Goal: Information Seeking & Learning: Learn about a topic

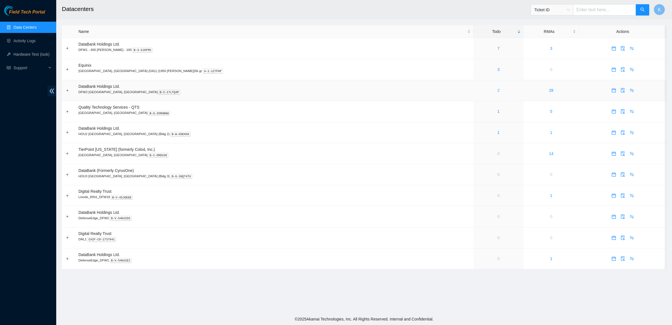
click at [497, 91] on link "2" at bounding box center [498, 90] width 2 height 4
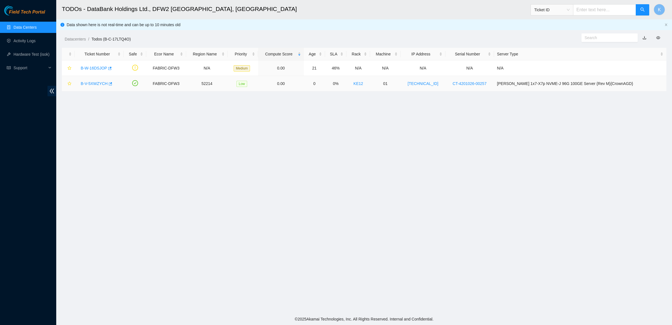
click at [93, 82] on link "B-V-5XWZYCH" at bounding box center [94, 83] width 27 height 4
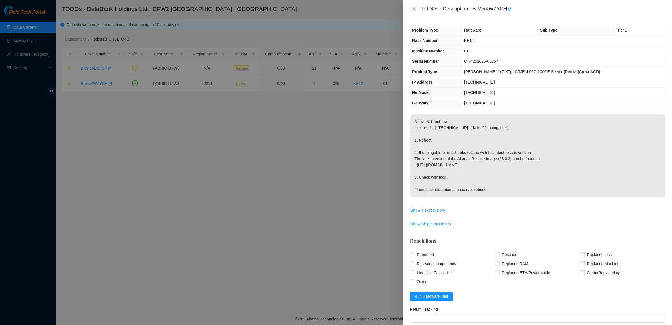
drag, startPoint x: 418, startPoint y: 132, endPoint x: 510, endPoint y: 189, distance: 107.5
click at [510, 189] on p "Network: FreeFlow isok-result: {"[TECHNICAL_ID]":{"failed":"unpingable"}} 1. Re…" at bounding box center [537, 155] width 255 height 83
drag, startPoint x: 452, startPoint y: 130, endPoint x: 444, endPoint y: 123, distance: 10.6
click at [448, 127] on p "Network: FreeFlow isok-result: {"[TECHNICAL_ID]":{"failed":"unpingable"}} 1. Re…" at bounding box center [537, 155] width 255 height 83
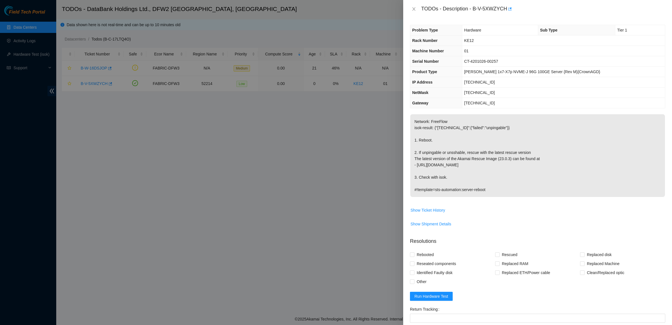
drag, startPoint x: 444, startPoint y: 123, endPoint x: 449, endPoint y: 23, distance: 100.0
click at [443, 122] on p "Network: FreeFlow isok-result: {"[TECHNICAL_ID]":{"failed":"unpingable"}} 1. Re…" at bounding box center [537, 155] width 255 height 83
click at [414, 9] on icon "close" at bounding box center [413, 8] width 3 height 3
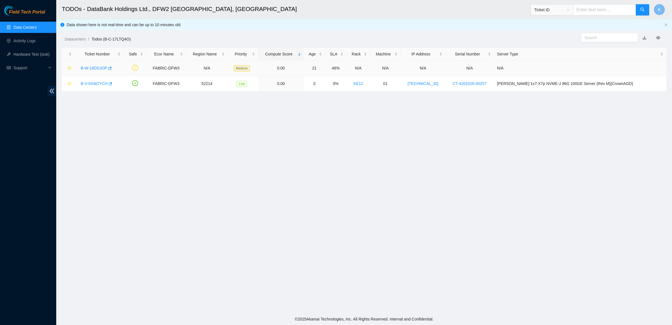
click at [94, 69] on link "B-W-16DSJOP" at bounding box center [94, 68] width 26 height 4
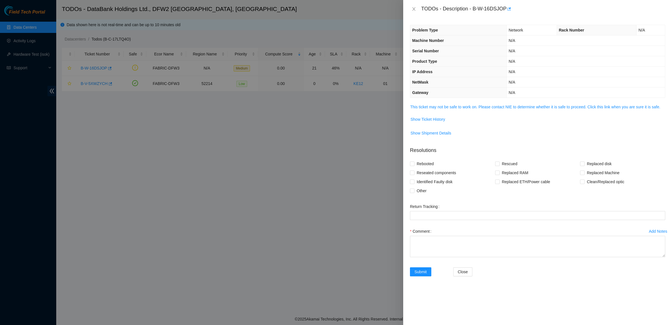
click at [427, 103] on div "Problem Type Network Rack Number N/A Machine Number N/A Serial Number N/A Produ…" at bounding box center [537, 171] width 269 height 307
click at [432, 107] on link "This ticket may not be safe to work on. Please contact NIE to determine whether…" at bounding box center [535, 107] width 250 height 4
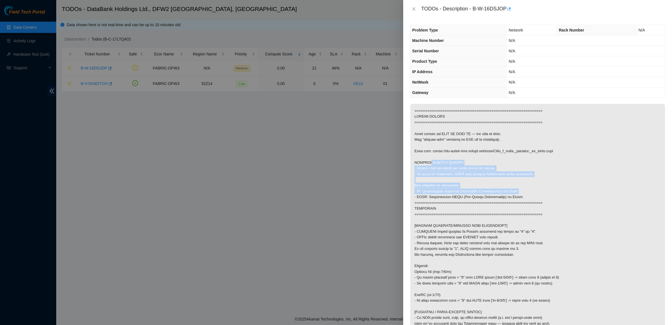
drag, startPoint x: 456, startPoint y: 175, endPoint x: 529, endPoint y: 197, distance: 76.6
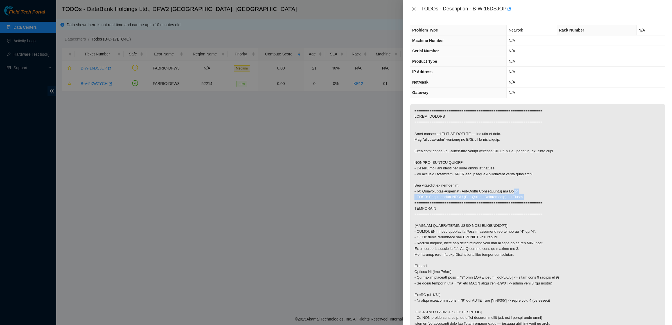
drag, startPoint x: 505, startPoint y: 193, endPoint x: 536, endPoint y: 207, distance: 34.0
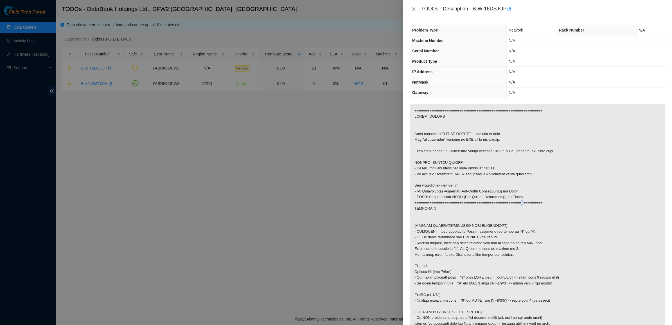
drag, startPoint x: 488, startPoint y: 195, endPoint x: 536, endPoint y: 196, distance: 47.5
drag, startPoint x: 536, startPoint y: 196, endPoint x: 468, endPoint y: 192, distance: 67.9
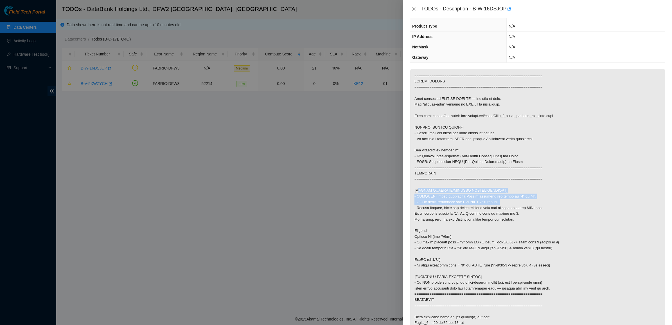
drag, startPoint x: 463, startPoint y: 188, endPoint x: 515, endPoint y: 210, distance: 56.4
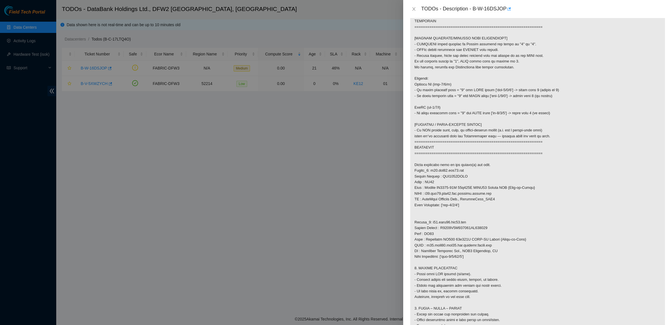
scroll to position [246, 0]
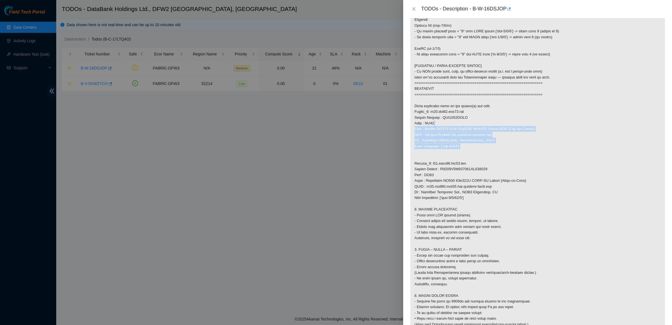
drag, startPoint x: 434, startPoint y: 134, endPoint x: 469, endPoint y: 153, distance: 40.3
click at [469, 153] on p at bounding box center [537, 143] width 255 height 571
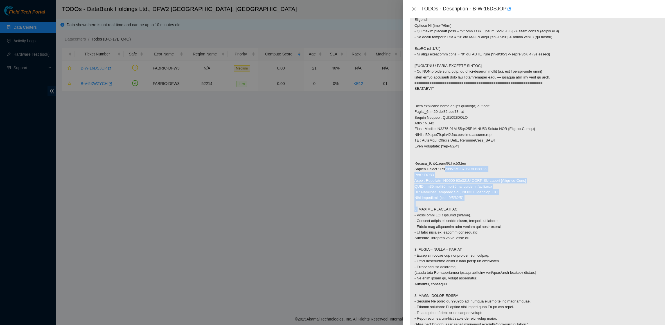
drag, startPoint x: 442, startPoint y: 187, endPoint x: 493, endPoint y: 208, distance: 54.9
click at [493, 208] on p at bounding box center [537, 143] width 255 height 571
drag, startPoint x: 447, startPoint y: 175, endPoint x: 465, endPoint y: 195, distance: 27.2
click at [465, 195] on p at bounding box center [537, 143] width 255 height 571
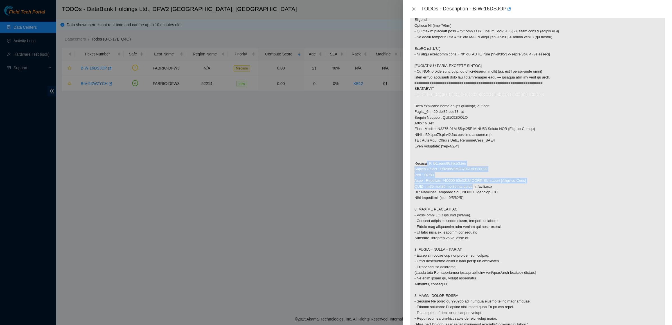
click at [466, 195] on p at bounding box center [537, 143] width 255 height 571
drag, startPoint x: 467, startPoint y: 196, endPoint x: 458, endPoint y: 186, distance: 13.9
click at [458, 187] on p at bounding box center [537, 143] width 255 height 571
click at [458, 186] on p at bounding box center [537, 143] width 255 height 571
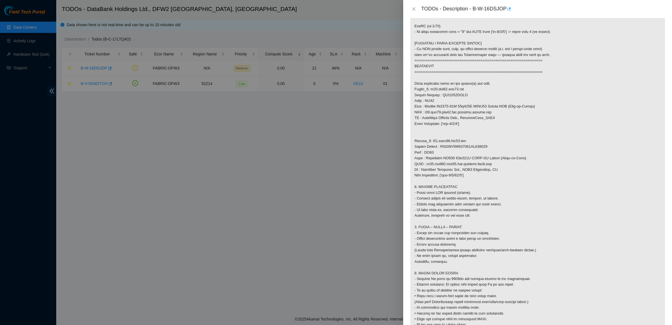
scroll to position [281, 0]
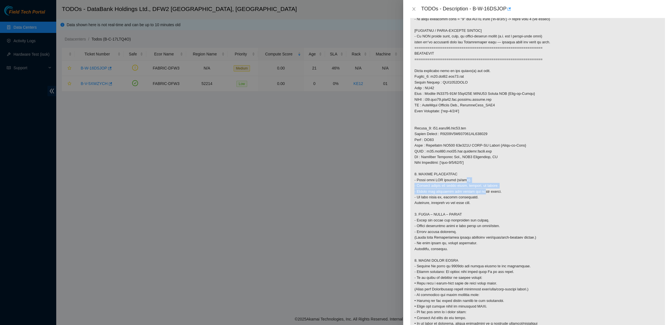
drag, startPoint x: 459, startPoint y: 189, endPoint x: 476, endPoint y: 200, distance: 19.8
click at [476, 200] on p at bounding box center [537, 108] width 255 height 571
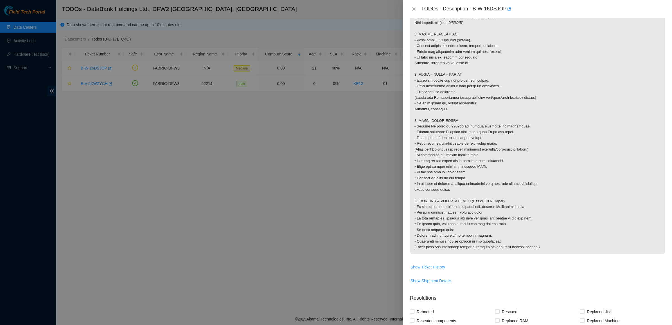
scroll to position [492, 0]
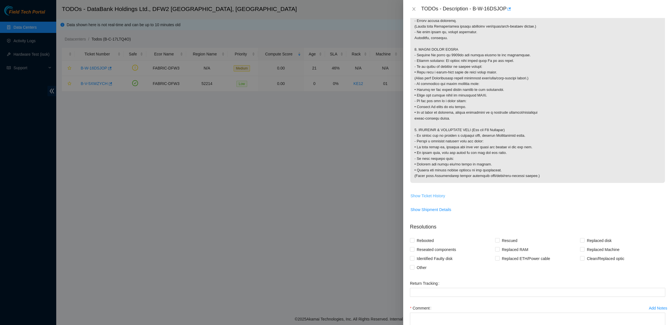
click at [432, 199] on span "Show Ticket History" at bounding box center [428, 196] width 35 height 6
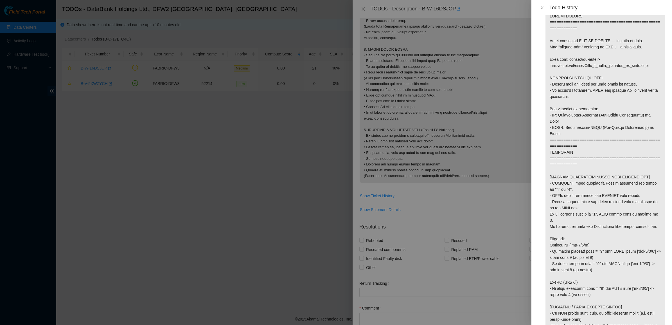
scroll to position [0, 0]
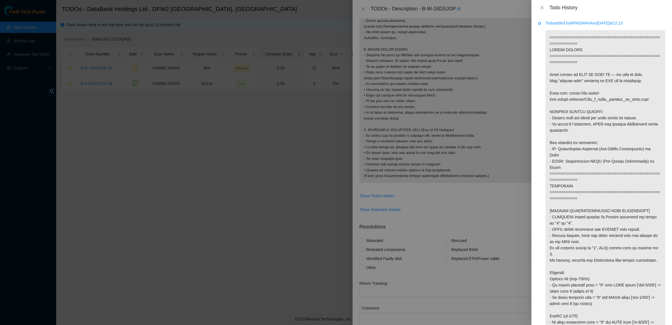
click at [588, 22] on p "Todo added by [PERSON_NAME] on [DATE] 12:13" at bounding box center [606, 23] width 120 height 6
copy p "MPADMANA"
click at [542, 6] on icon "close" at bounding box center [541, 7] width 3 height 3
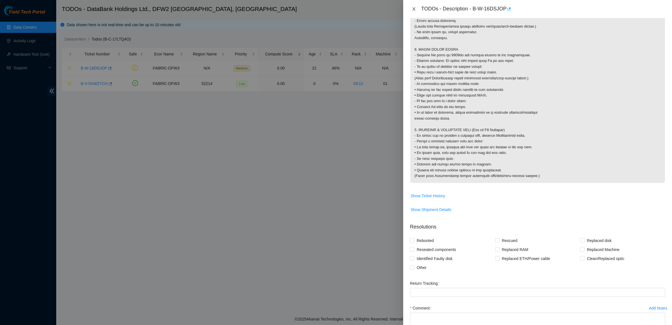
click at [415, 7] on icon "close" at bounding box center [413, 8] width 3 height 3
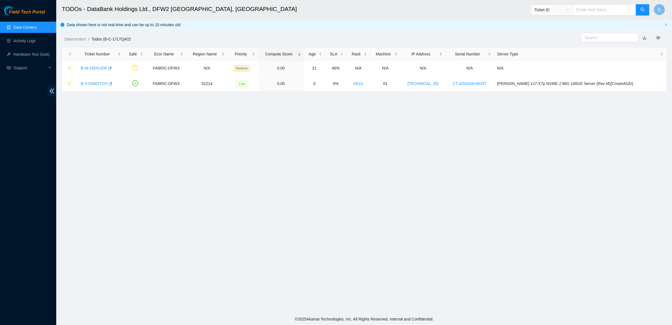
click at [248, 174] on main "TODOs - DataBank Holdings Ltd., DFW2 [GEOGRAPHIC_DATA], [GEOGRAPHIC_DATA] Ticke…" at bounding box center [364, 156] width 616 height 313
